Goal: Use online tool/utility

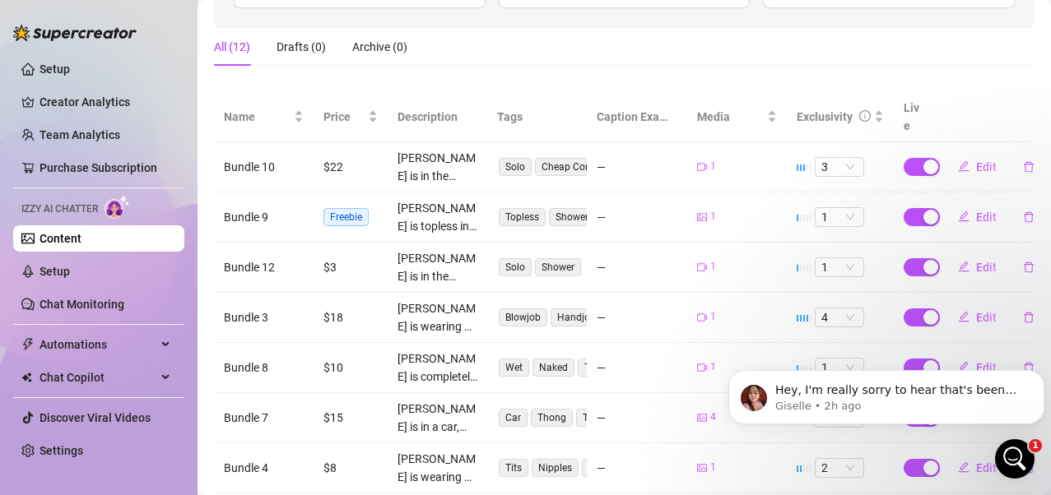
scroll to position [473, 0]
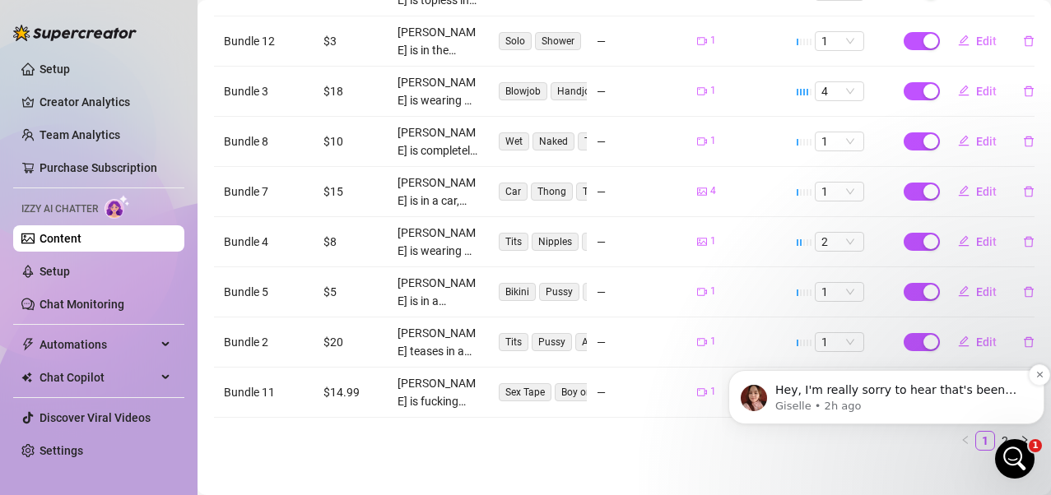
click at [942, 394] on p "Hey, I'm really sorry to hear that's been your experience. Don’t worry at all —…" at bounding box center [899, 391] width 249 height 16
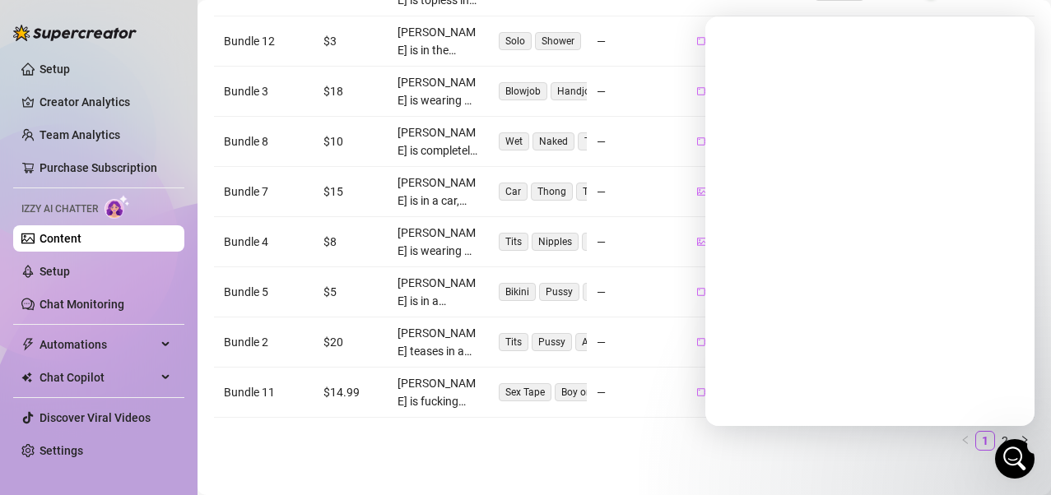
click at [508, 431] on ul "1 2" at bounding box center [624, 441] width 820 height 20
click at [1012, 462] on icon "Close Intercom Messenger" at bounding box center [1015, 459] width 20 height 20
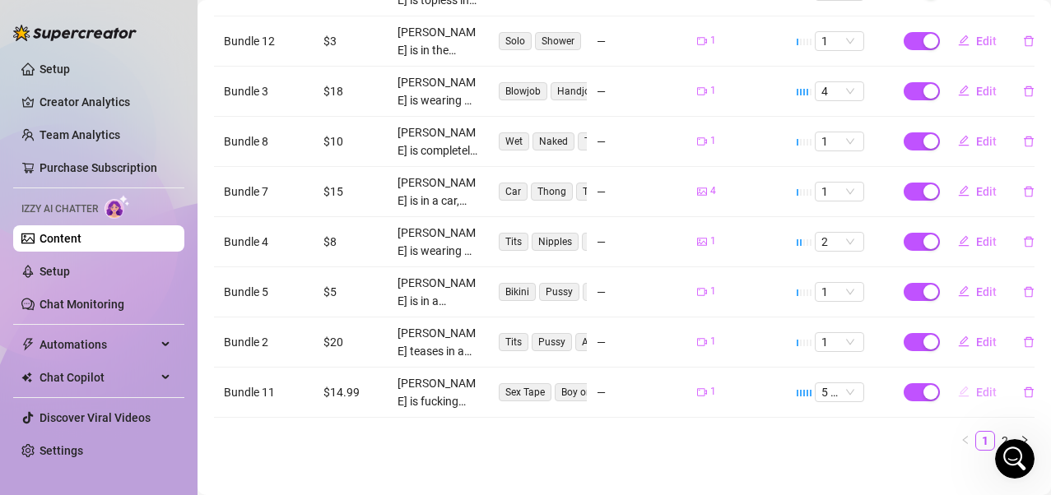
drag, startPoint x: 962, startPoint y: 376, endPoint x: 19, endPoint y: 28, distance: 1005.2
click at [962, 379] on button "Edit" at bounding box center [977, 392] width 65 height 26
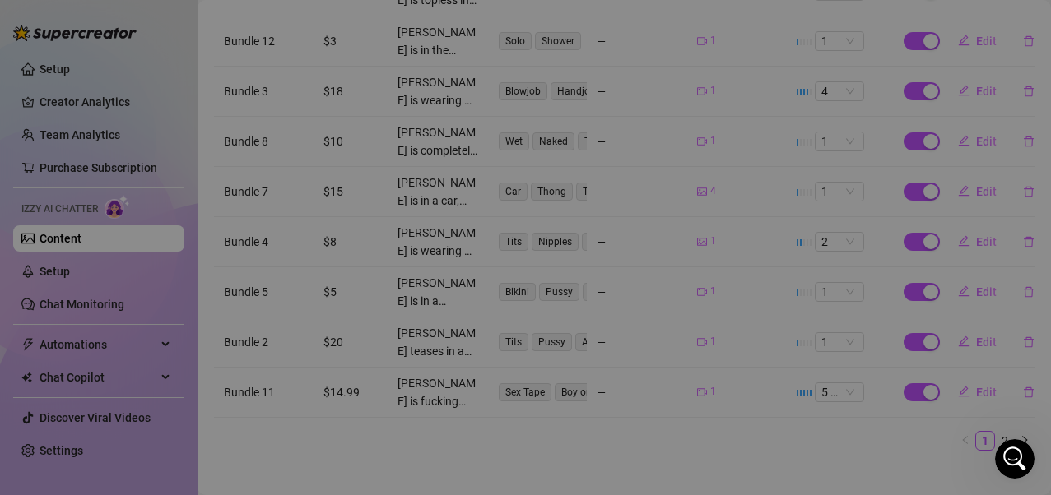
type textarea "Type your message here..."
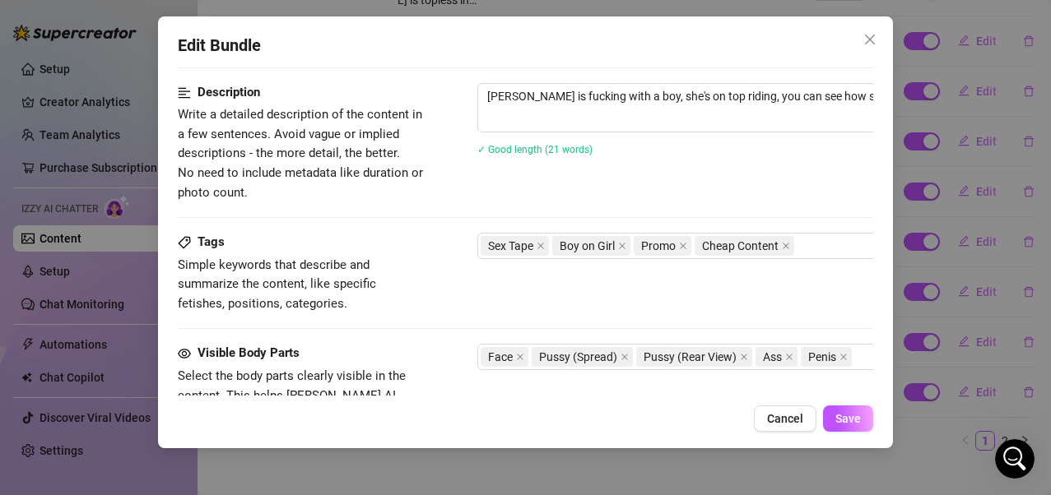
scroll to position [494, 0]
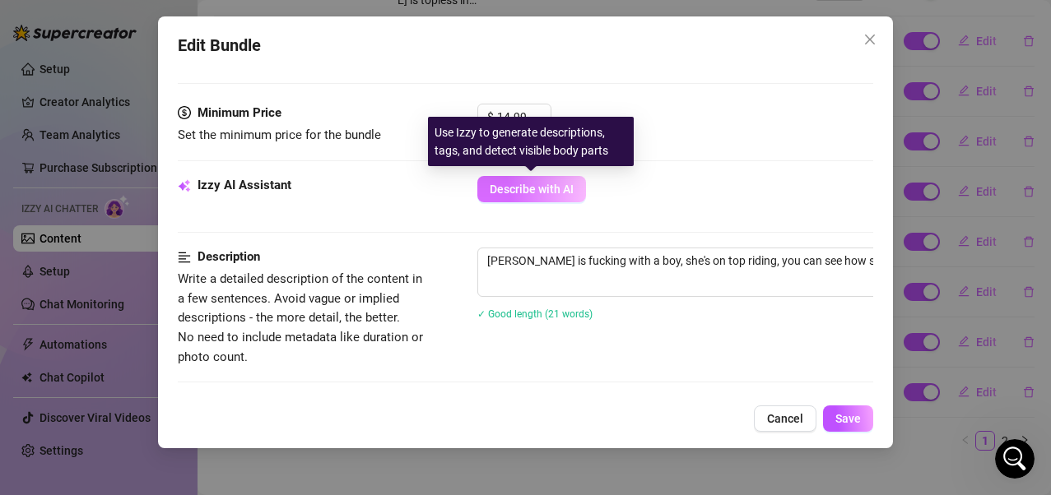
click at [552, 188] on span "Describe with AI" at bounding box center [532, 189] width 84 height 13
click at [536, 198] on button "Describe with AI" at bounding box center [531, 189] width 109 height 26
click at [555, 185] on span "Describe with AI" at bounding box center [532, 189] width 84 height 13
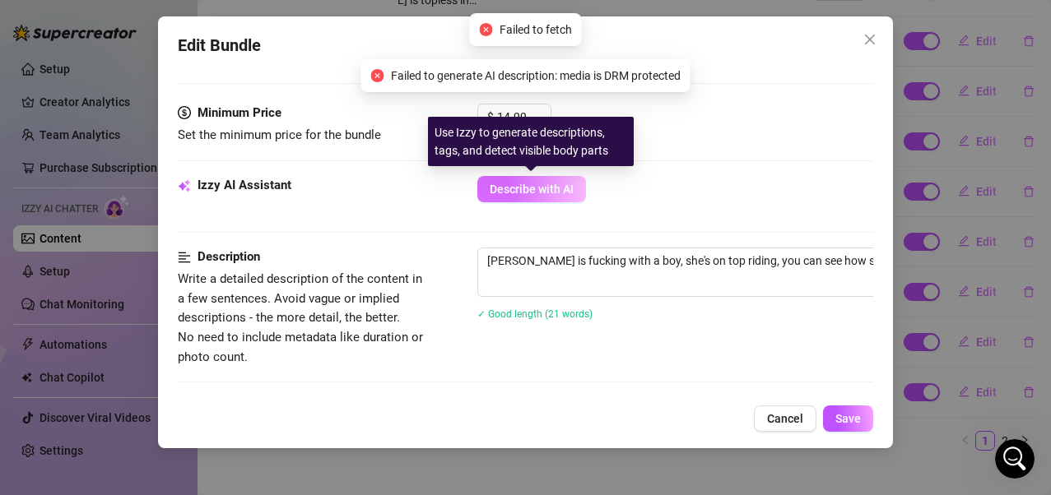
click at [556, 192] on span "Describe with AI" at bounding box center [532, 189] width 84 height 13
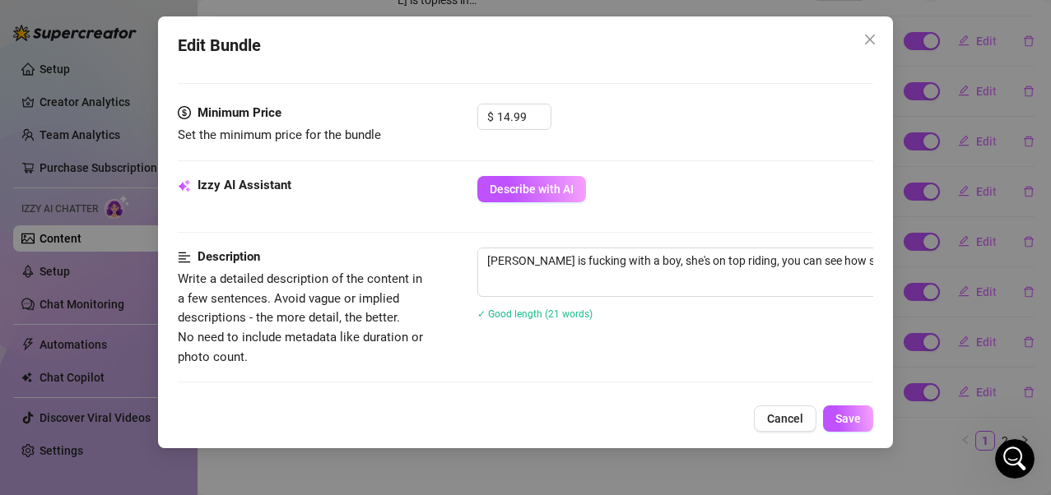
click at [597, 123] on div "$ 14.99" at bounding box center [675, 124] width 397 height 41
click at [792, 422] on span "Cancel" at bounding box center [785, 418] width 36 height 13
